Goal: Information Seeking & Learning: Check status

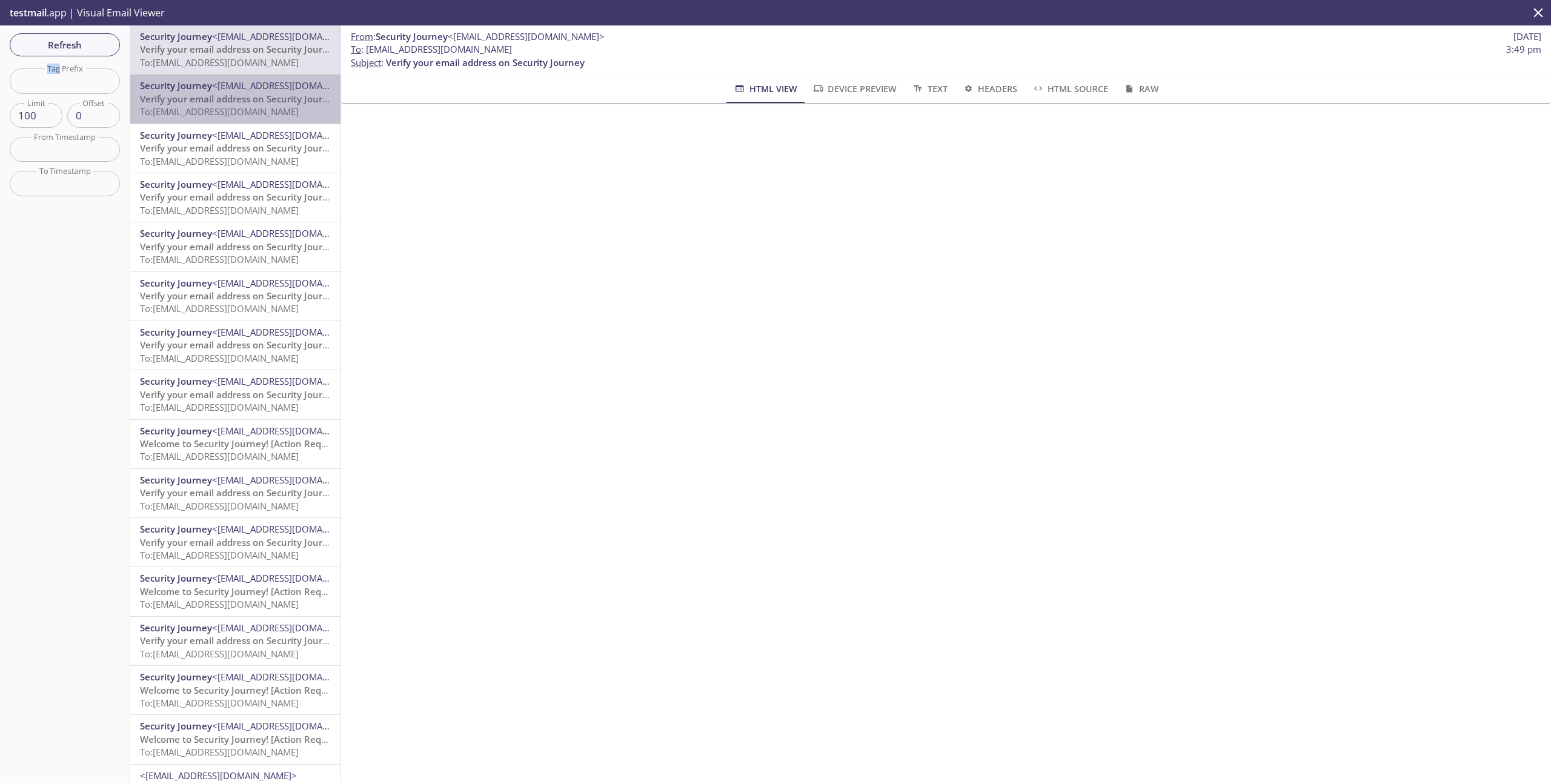
click at [245, 103] on span "Verify your email address on Security Journey" at bounding box center [239, 99] width 198 height 12
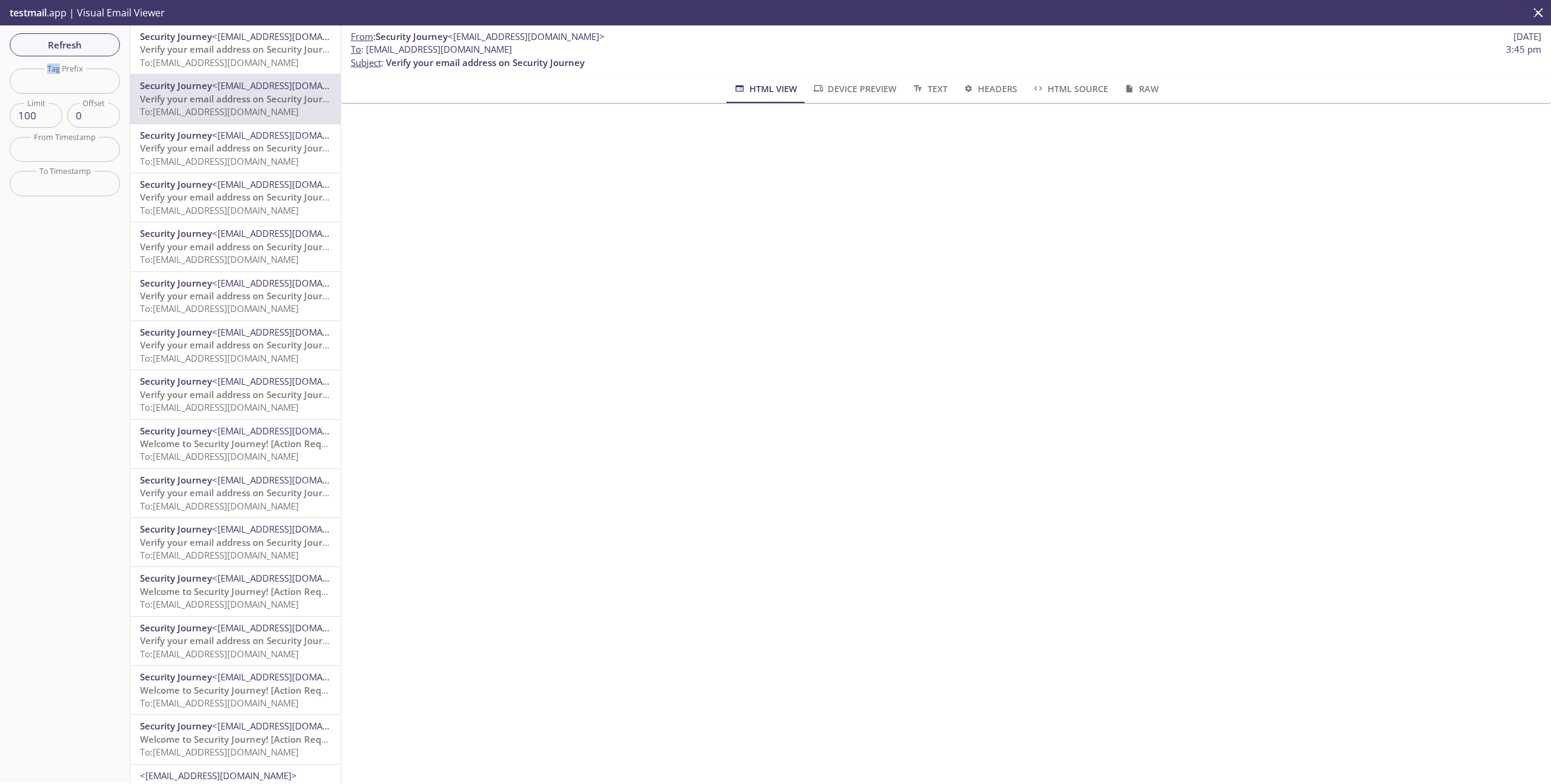
click at [235, 141] on span "<[EMAIL_ADDRESS][DOMAIN_NAME]>" at bounding box center [290, 135] width 157 height 12
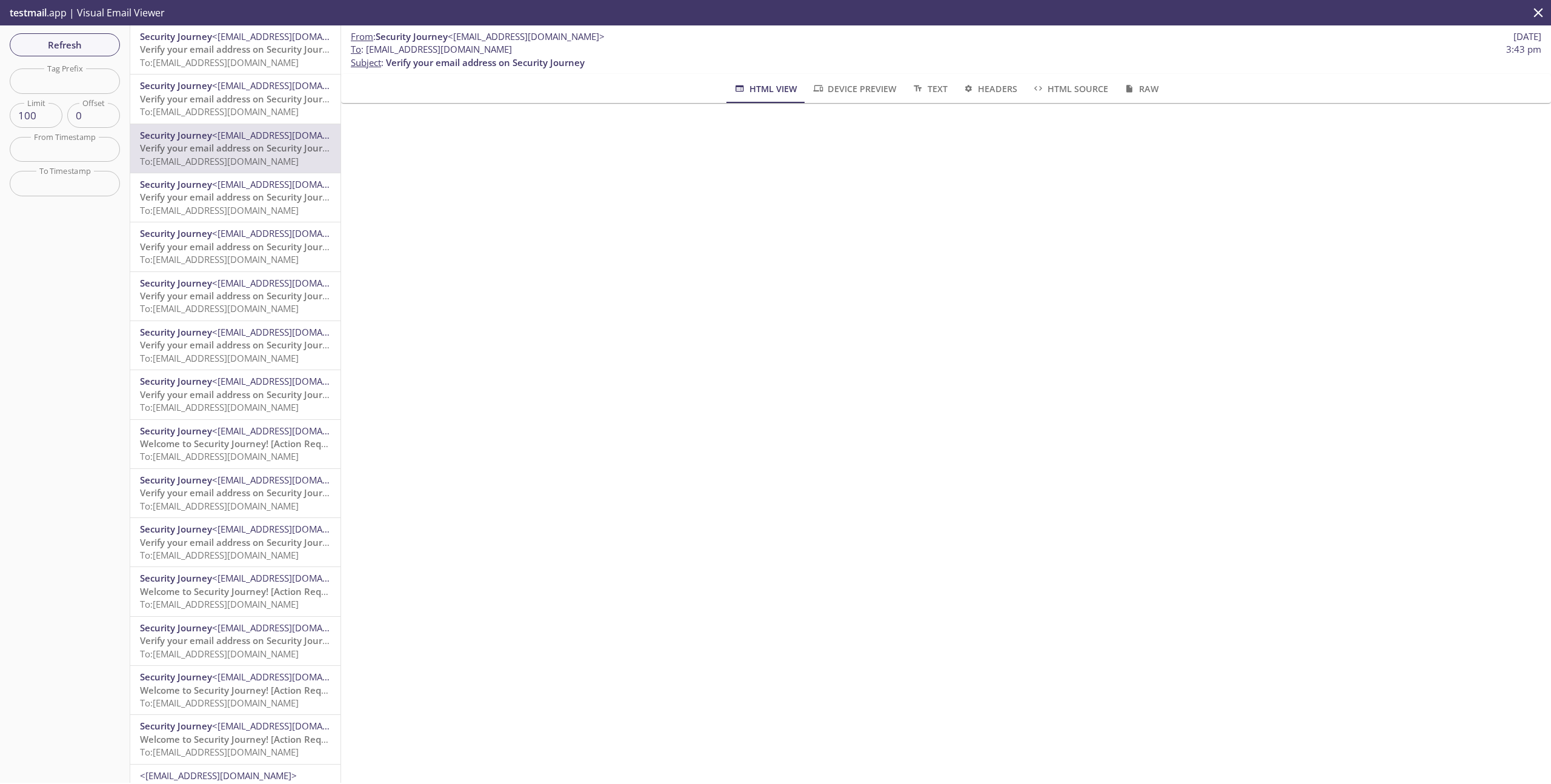
click at [226, 173] on hr "emails" at bounding box center [235, 173] width 210 height 1
click at [226, 191] on span "Verify your email address on Security Journey" at bounding box center [239, 196] width 198 height 12
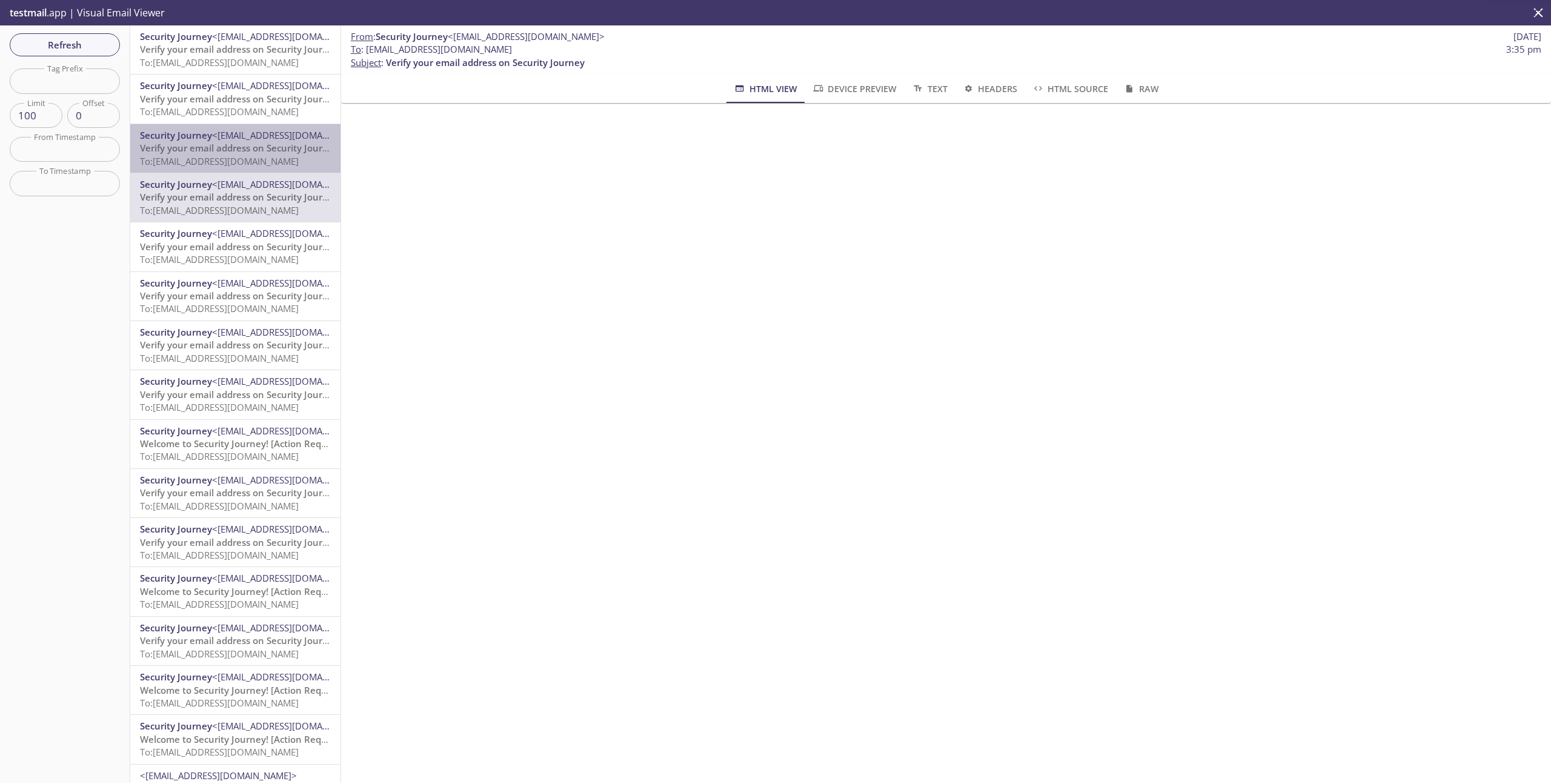
click at [226, 159] on span "To: [EMAIL_ADDRESS][DOMAIN_NAME]" at bounding box center [220, 161] width 159 height 12
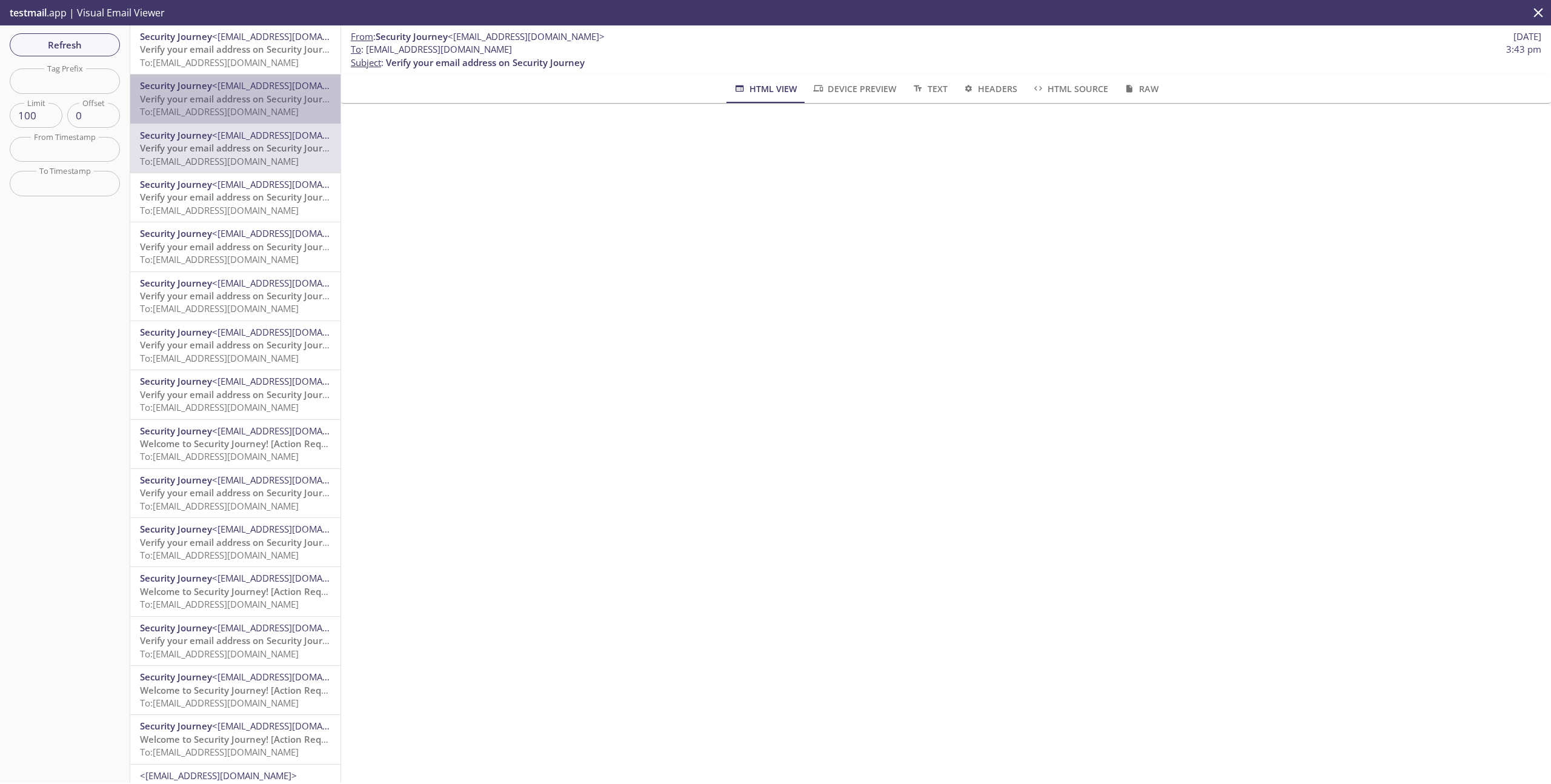
click at [227, 93] on span "Verify your email address on Security Journey" at bounding box center [239, 99] width 198 height 12
